Goal: Book appointment/travel/reservation

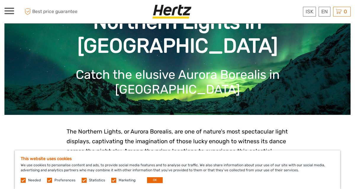
scroll to position [43, 0]
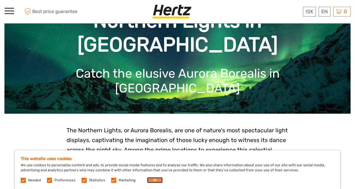
click at [150, 181] on button "OK" at bounding box center [155, 180] width 16 height 6
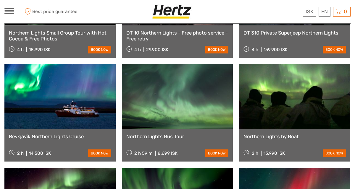
scroll to position [279, 0]
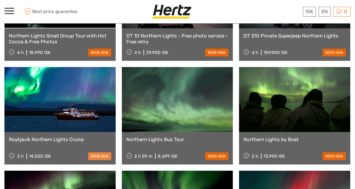
click at [98, 153] on link "book now" at bounding box center [99, 157] width 23 height 8
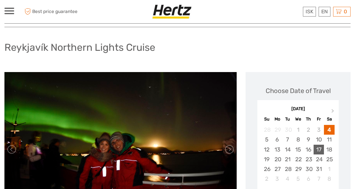
click at [318, 150] on div "17" at bounding box center [318, 150] width 10 height 10
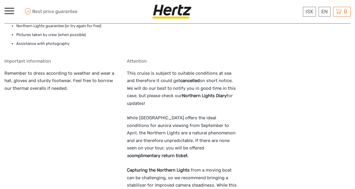
scroll to position [543, 0]
